Goal: Check status: Check status

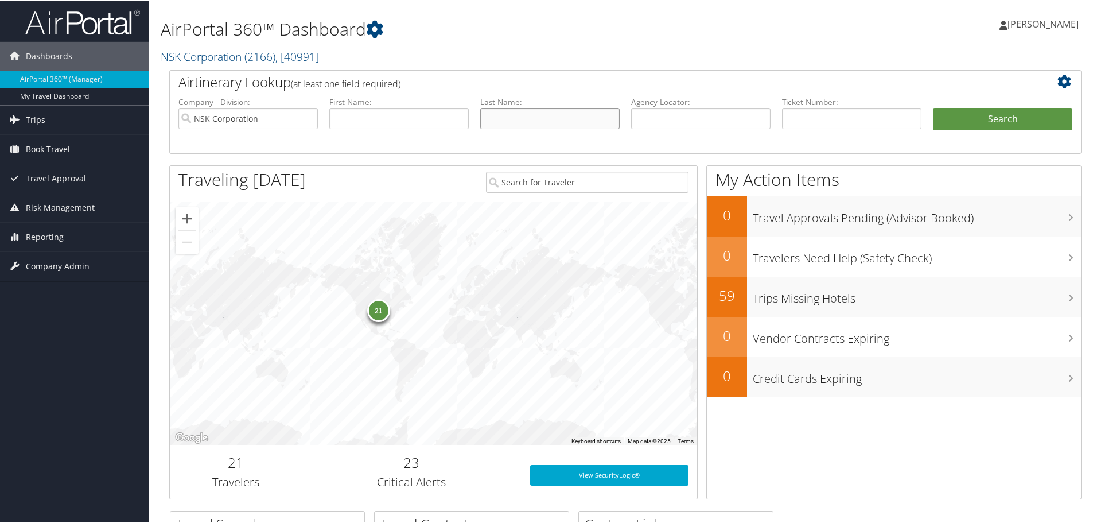
click at [538, 120] on input "text" at bounding box center [549, 117] width 139 height 21
type input "Suzuki"
click at [970, 121] on button "Search" at bounding box center [1002, 118] width 139 height 23
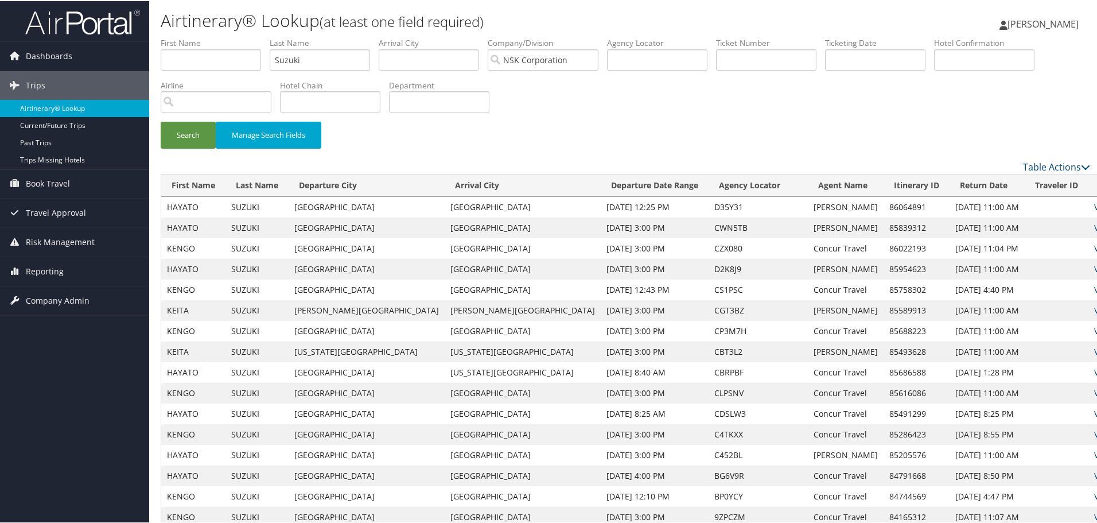
click at [552, 118] on div "Search Manage Search Fields" at bounding box center [625, 97] width 947 height 123
click at [1094, 200] on link "View" at bounding box center [1103, 205] width 18 height 11
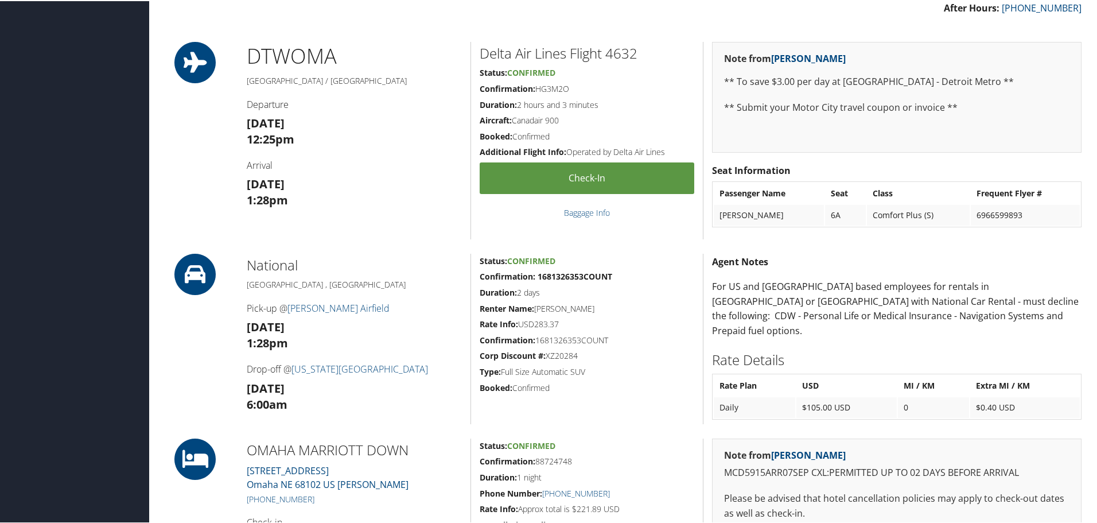
scroll to position [344, 0]
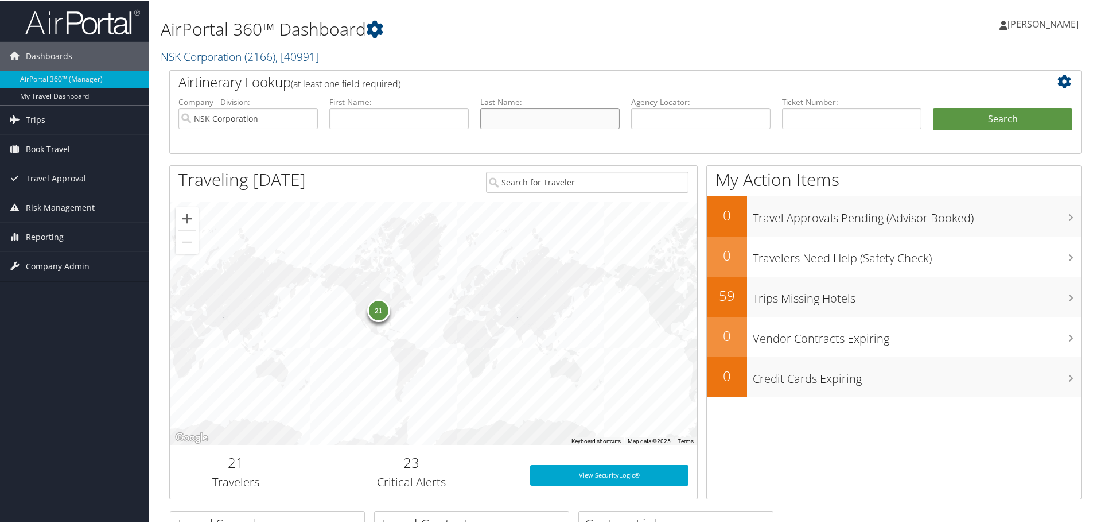
click at [540, 118] on input "text" at bounding box center [549, 117] width 139 height 21
type input "Suzuki"
click at [995, 116] on button "Search" at bounding box center [1002, 118] width 139 height 23
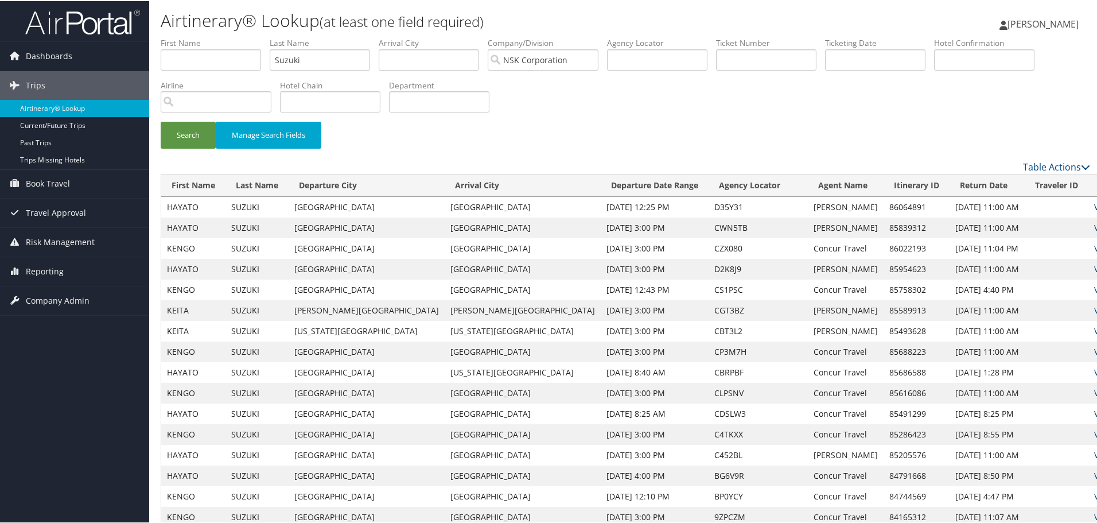
click at [1094, 206] on link "View" at bounding box center [1103, 205] width 18 height 11
drag, startPoint x: 316, startPoint y: 63, endPoint x: 197, endPoint y: 48, distance: 119.6
click at [197, 36] on ul "First Name Last Name Suzuki Departure City Arrival City Company/Division NSK Co…" at bounding box center [625, 36] width 929 height 0
click at [189, 127] on button "Search" at bounding box center [188, 133] width 55 height 27
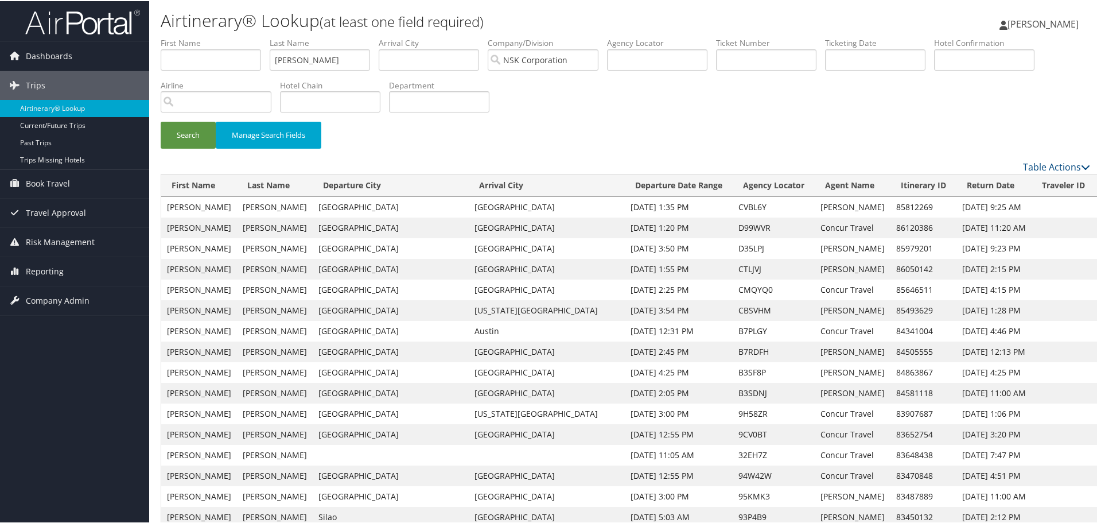
click at [1101, 248] on link "View" at bounding box center [1110, 247] width 18 height 11
drag, startPoint x: 318, startPoint y: 61, endPoint x: 201, endPoint y: 24, distance: 122.7
type input "nose"
click at [189, 133] on button "Search" at bounding box center [188, 133] width 55 height 27
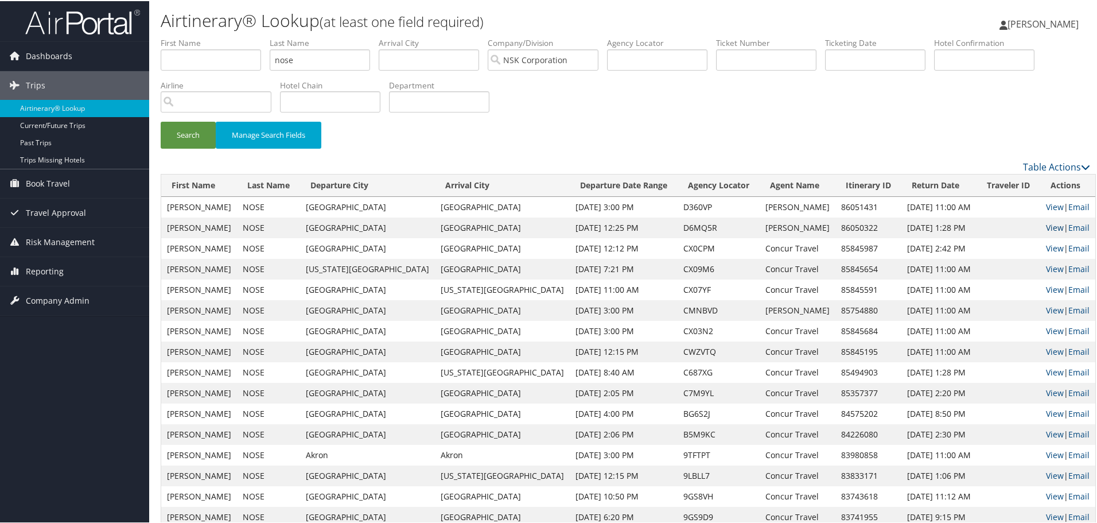
click at [1046, 230] on link "View" at bounding box center [1055, 226] width 18 height 11
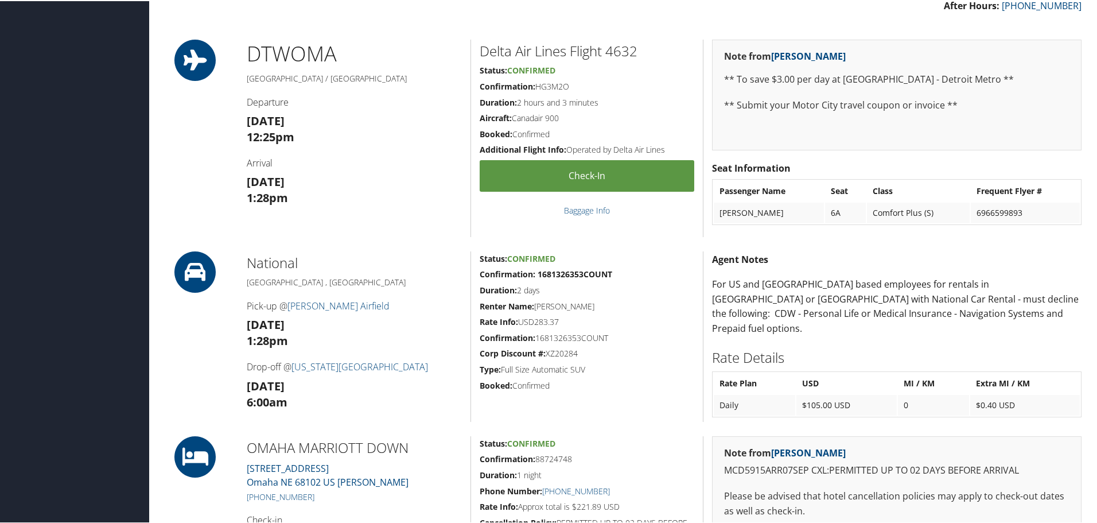
scroll to position [402, 0]
